Goal: Task Accomplishment & Management: Manage account settings

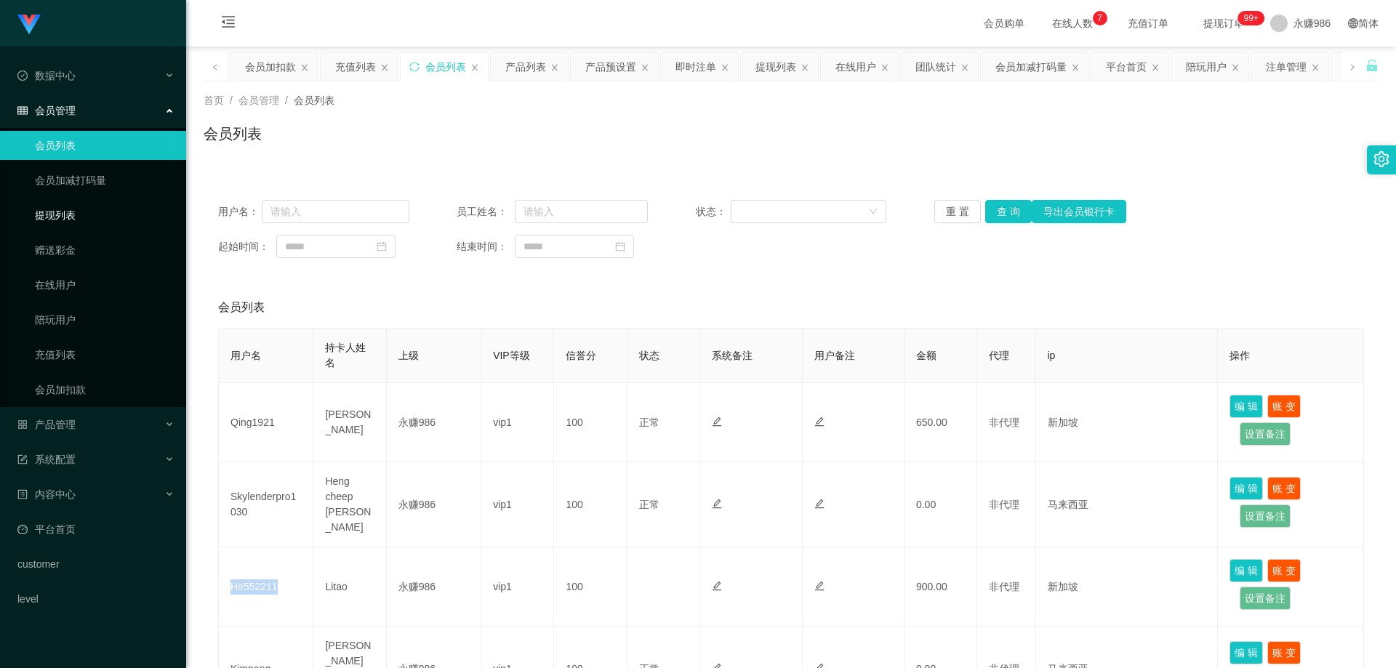
scroll to position [436, 0]
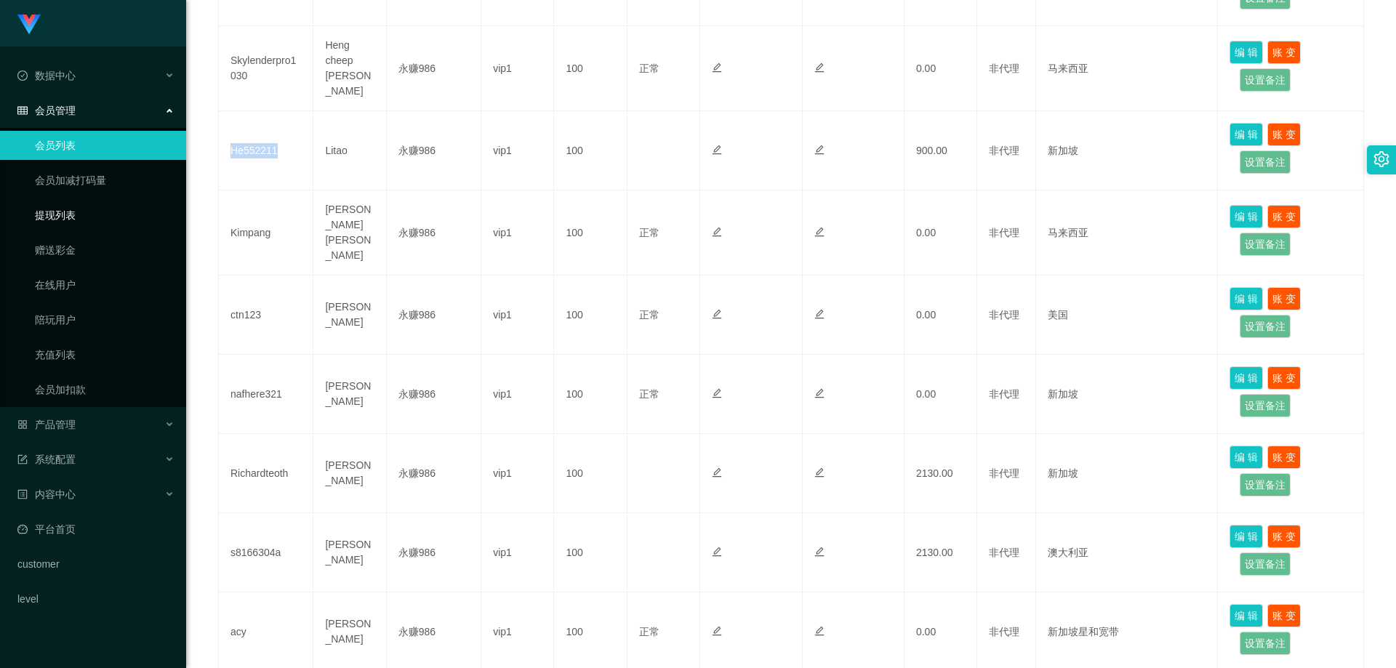
click at [70, 217] on link "提现列表" at bounding box center [105, 215] width 140 height 29
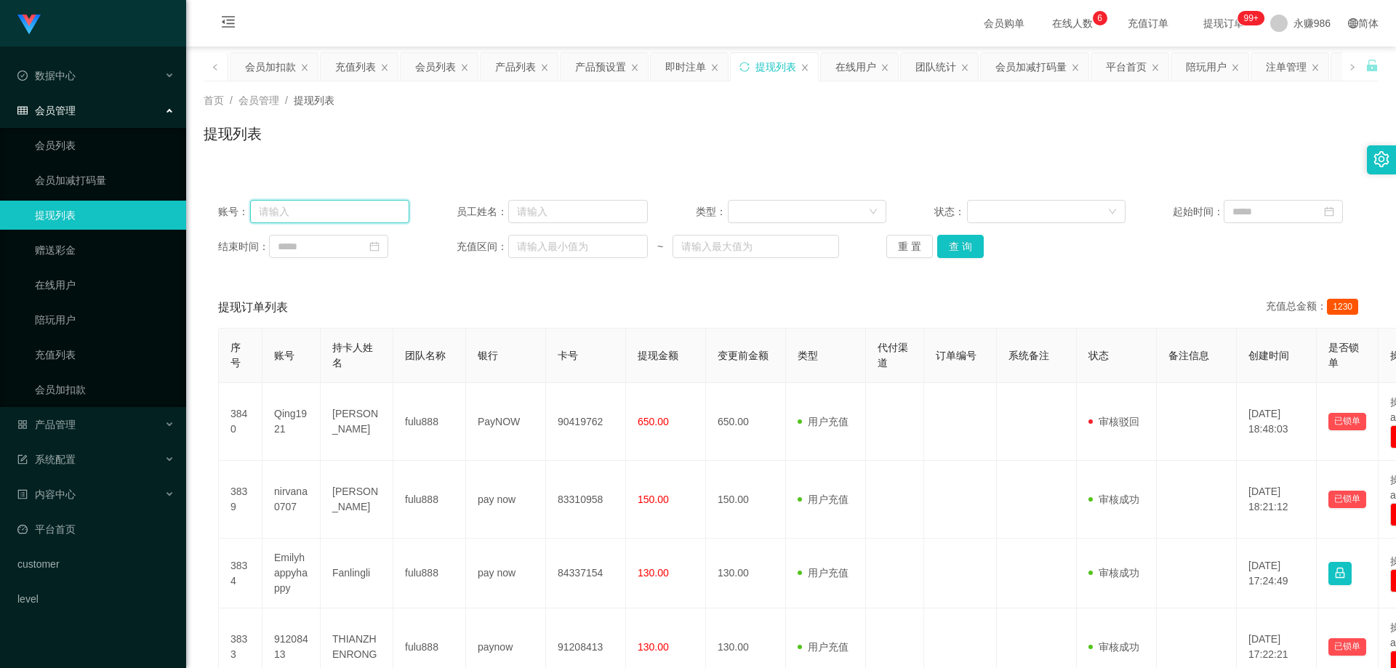
click at [373, 211] on input "text" at bounding box center [329, 211] width 159 height 23
paste input "biwei20140906"
type input "biwei20140906"
click at [968, 242] on button "查 询" at bounding box center [960, 246] width 47 height 23
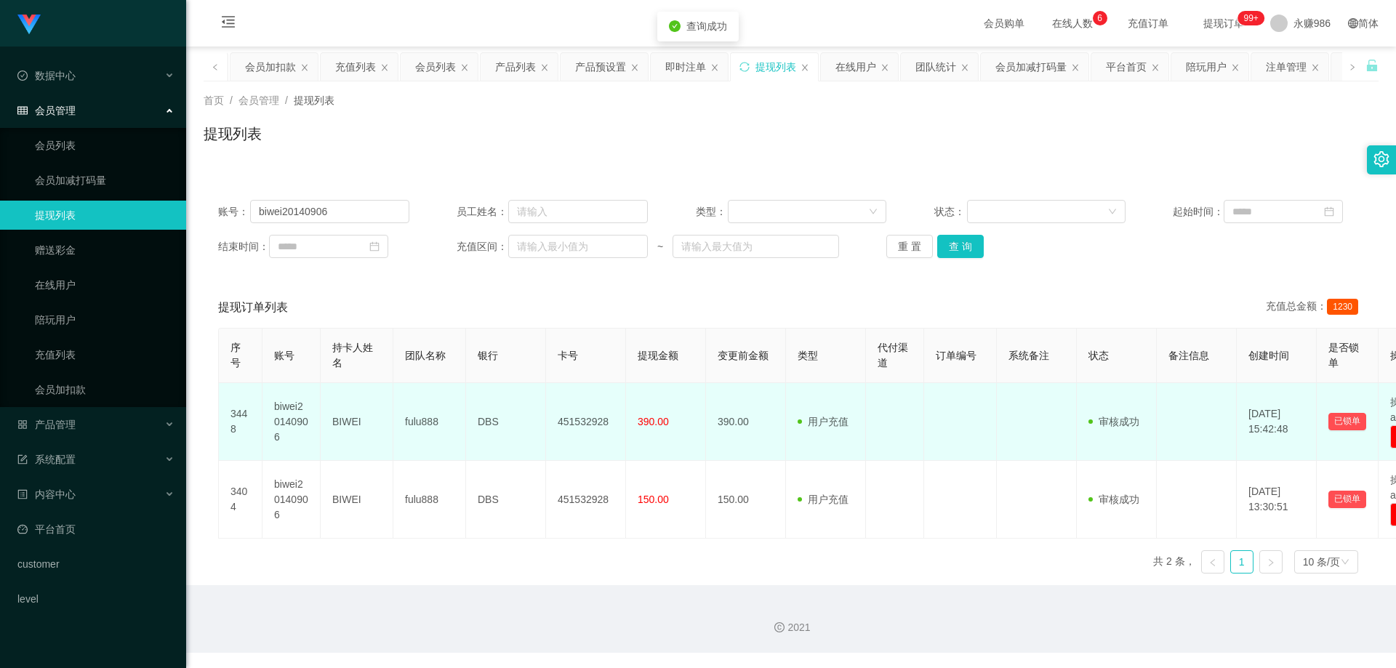
click at [584, 429] on td "451532928" at bounding box center [586, 422] width 80 height 78
copy td "451532928"
click at [334, 414] on td "BIWEI" at bounding box center [357, 422] width 73 height 78
click at [338, 419] on td "BIWEI" at bounding box center [357, 422] width 73 height 78
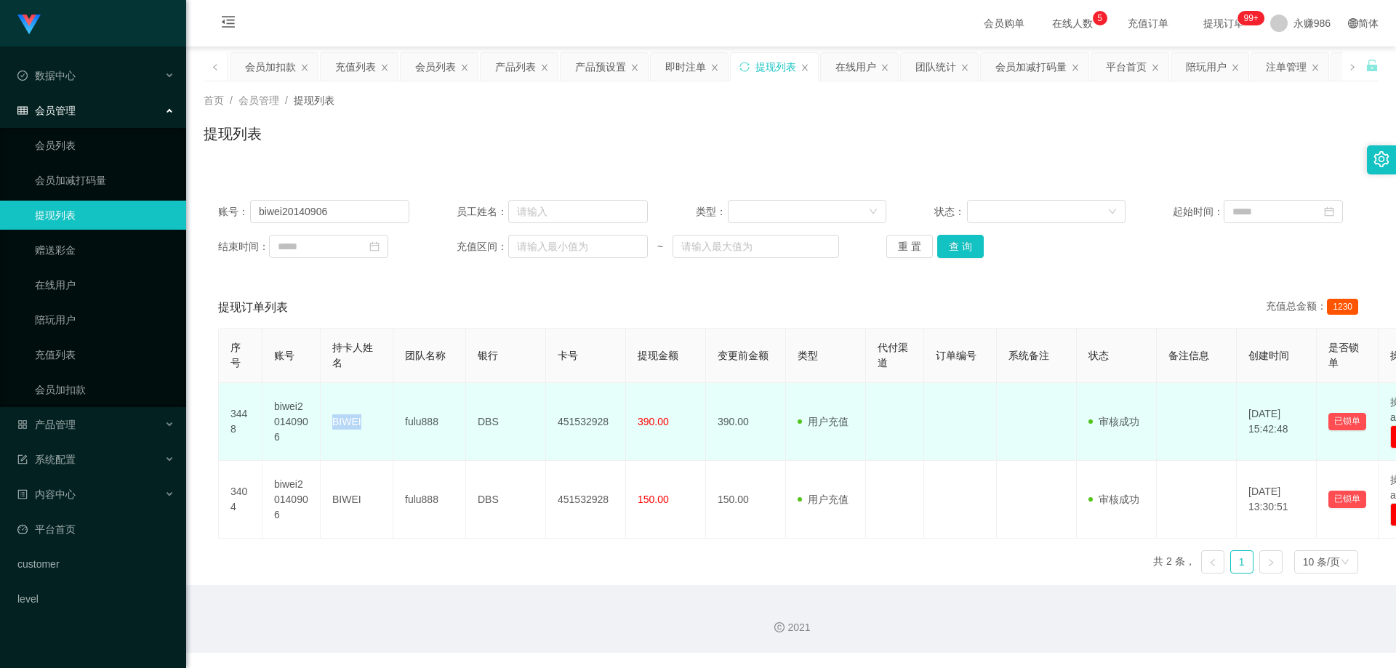
click at [338, 419] on td "BIWEI" at bounding box center [357, 422] width 73 height 78
copy td "BIWEI"
click at [568, 419] on td "451532928" at bounding box center [586, 422] width 80 height 78
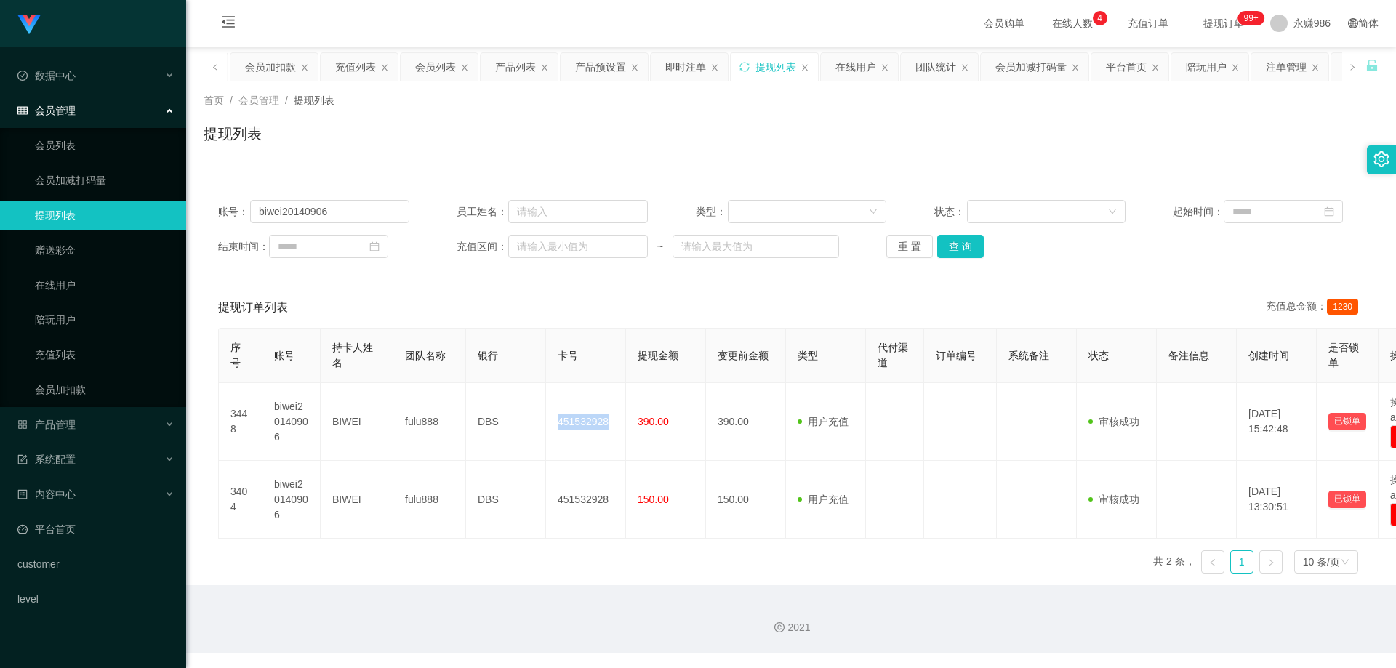
copy td "451532928"
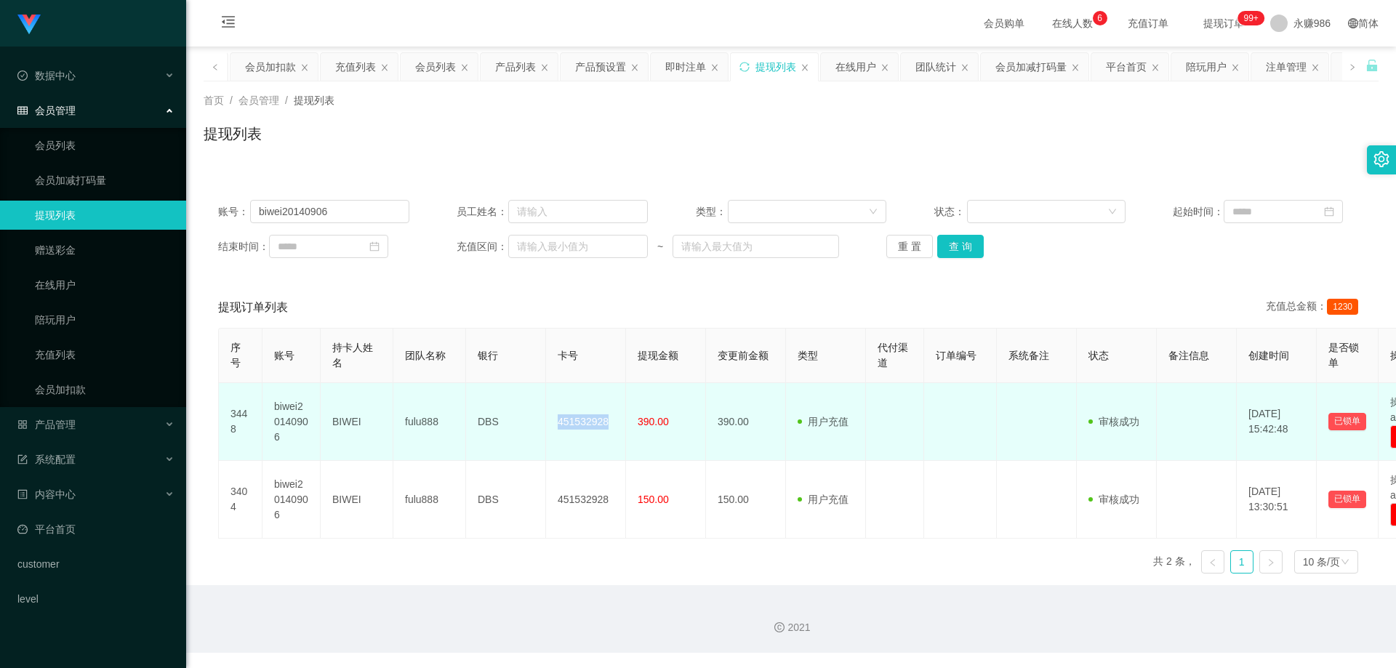
click at [577, 434] on td "451532928" at bounding box center [586, 422] width 80 height 78
click at [584, 423] on td "451532928" at bounding box center [586, 422] width 80 height 78
click at [568, 423] on td "451532928" at bounding box center [586, 422] width 80 height 78
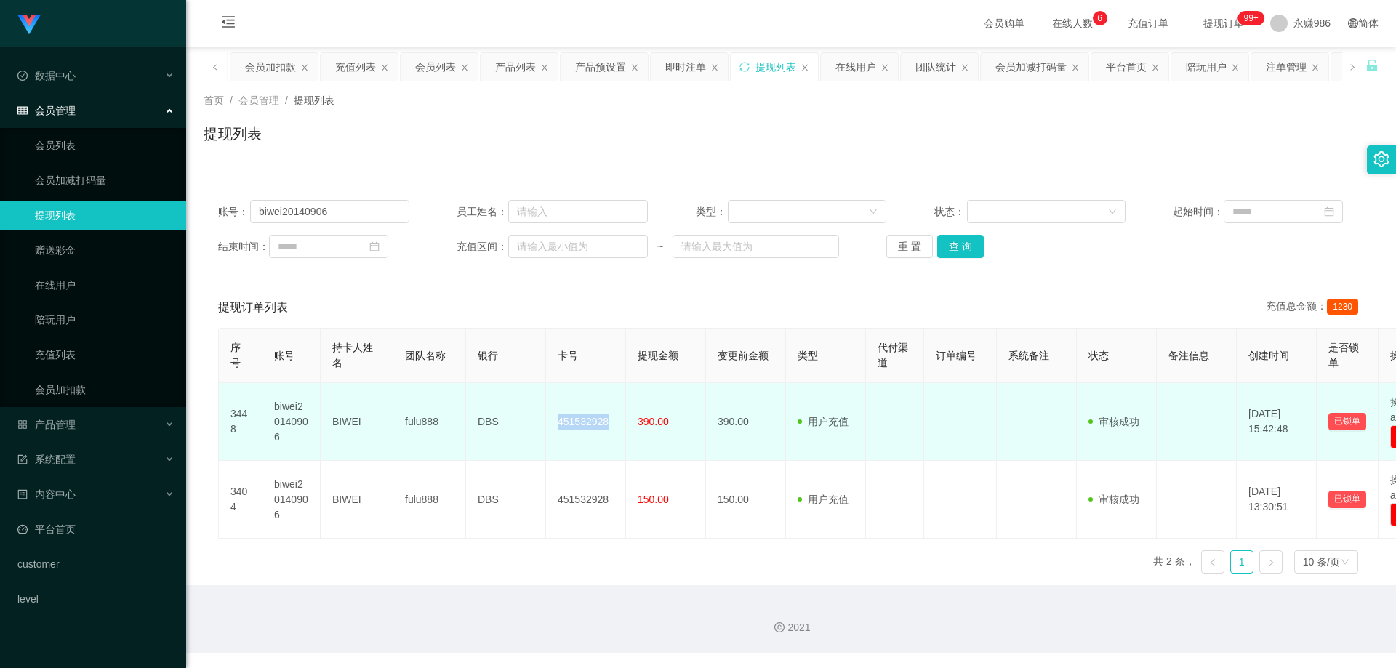
click at [568, 423] on td "451532928" at bounding box center [586, 422] width 80 height 78
click at [486, 414] on td "DBS" at bounding box center [506, 422] width 80 height 78
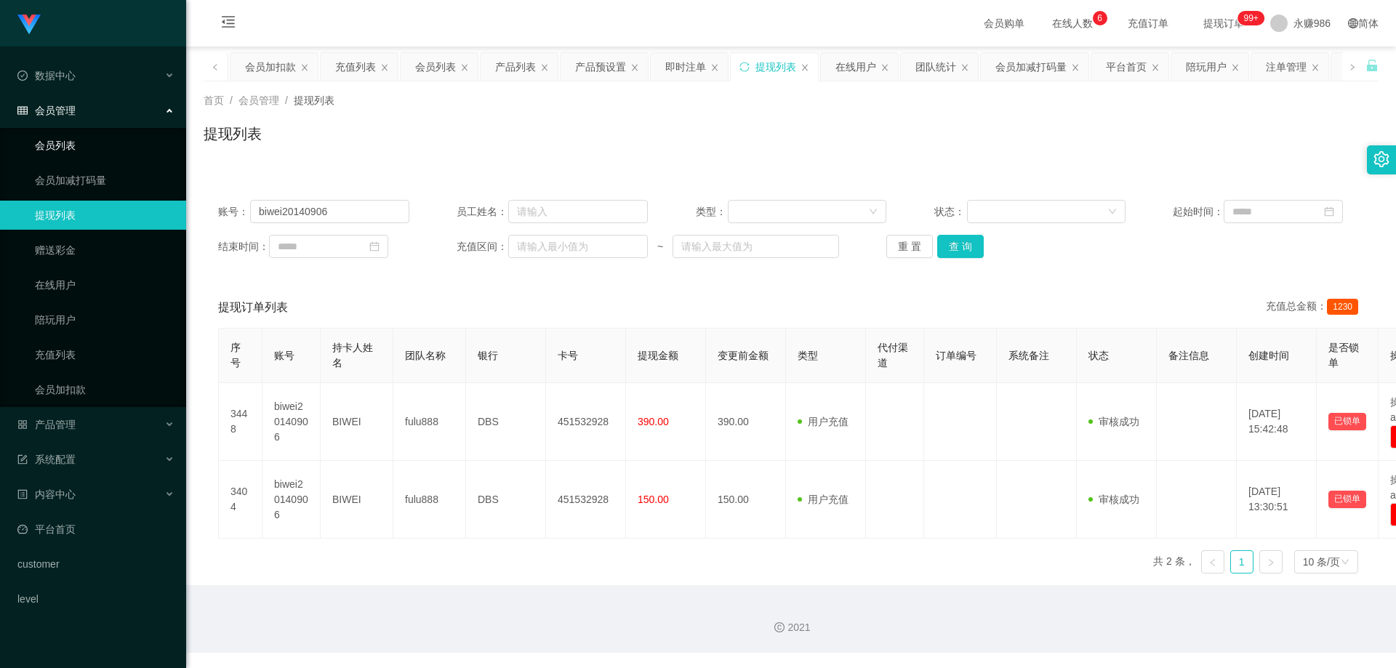
click at [92, 153] on link "会员列表" at bounding box center [105, 145] width 140 height 29
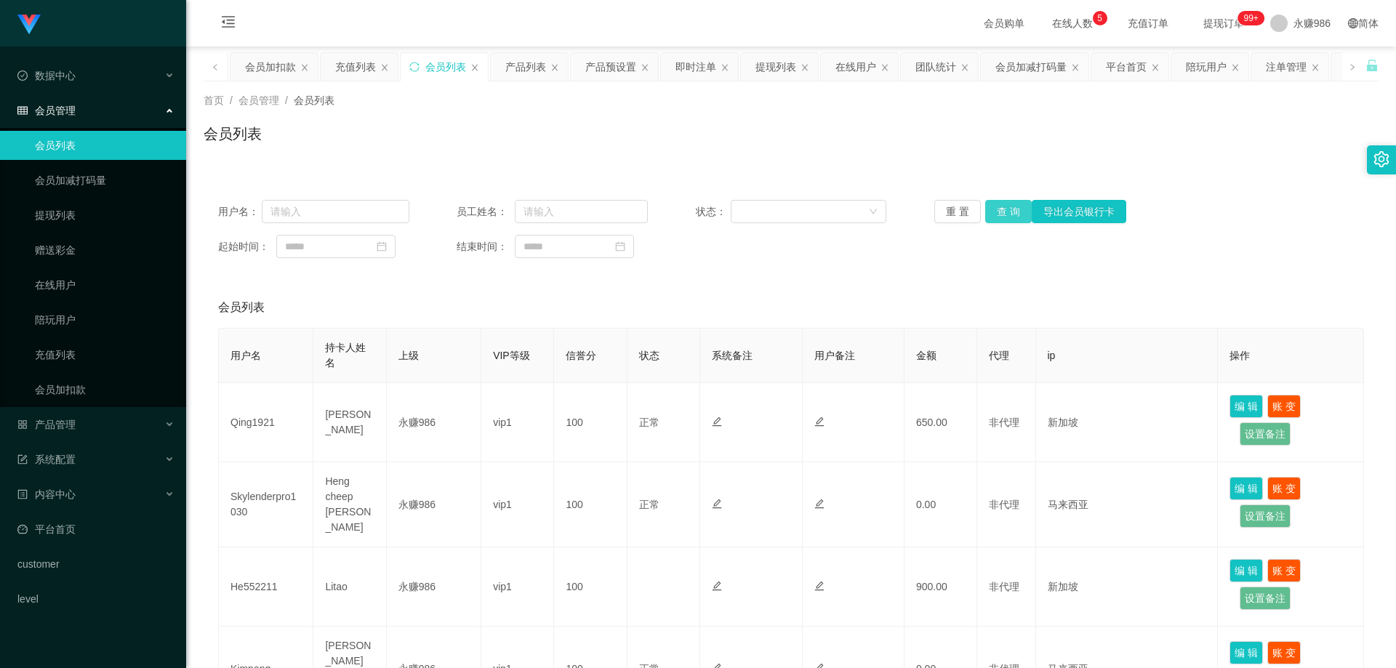
click at [1002, 212] on button "查 询" at bounding box center [1008, 211] width 47 height 23
